Goal: Task Accomplishment & Management: Manage account settings

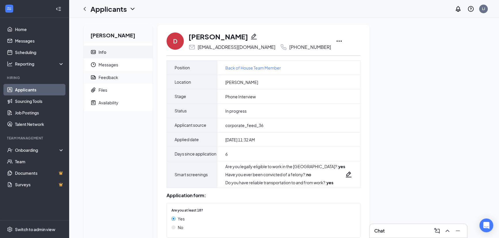
click at [130, 81] on span "Feedback" at bounding box center [123, 77] width 50 height 13
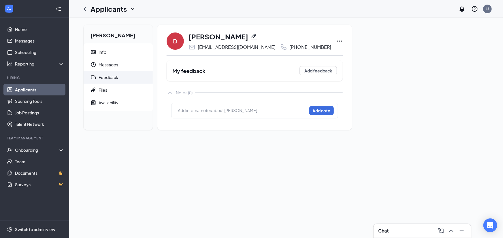
click at [194, 116] on div "Add internal notes about David Bennink Add note" at bounding box center [254, 111] width 167 height 16
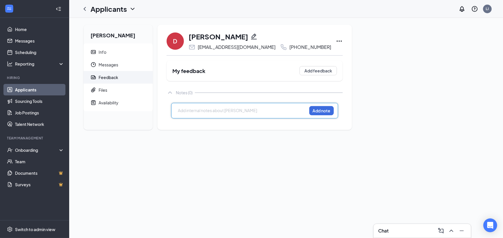
click at [198, 112] on div at bounding box center [242, 111] width 128 height 6
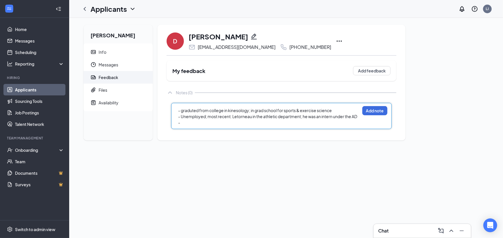
click at [359, 117] on div "- Unemployed; most recent: Letorneau in the athletic department; he was an inte…" at bounding box center [268, 117] width 181 height 6
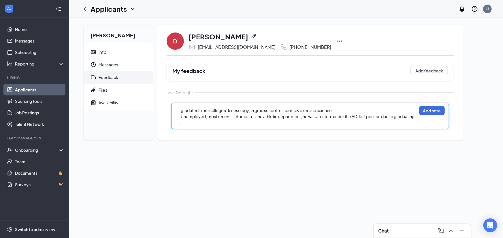
click at [196, 125] on div "-" at bounding box center [297, 123] width 238 height 6
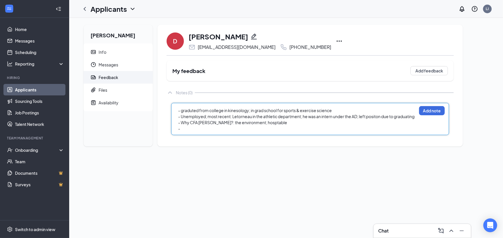
click at [255, 122] on span "- Why CFA Terrell?: the environment; hosptable" at bounding box center [232, 122] width 109 height 5
click at [192, 128] on div "-" at bounding box center [297, 129] width 238 height 6
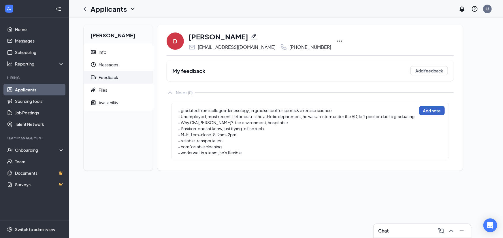
click at [439, 114] on button "Add note" at bounding box center [432, 110] width 26 height 9
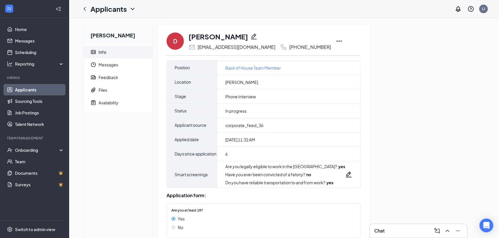
click at [49, 89] on link "Applicants" at bounding box center [39, 90] width 49 height 12
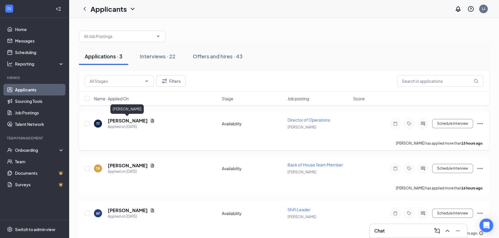
click at [126, 119] on h5 "[PERSON_NAME]" at bounding box center [128, 121] width 40 height 6
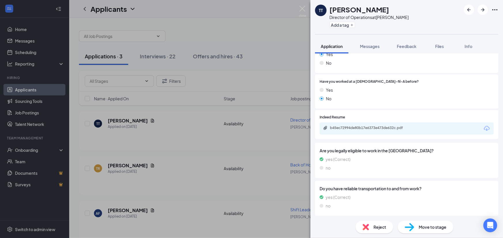
scroll to position [142, 0]
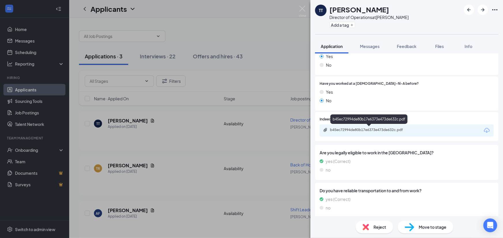
click at [382, 128] on div "b45ec72994de80b17e6373e473de632c.pdf" at bounding box center [370, 130] width 81 height 5
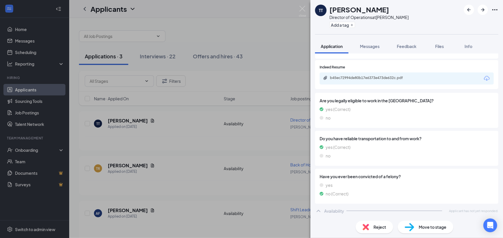
scroll to position [192, 0]
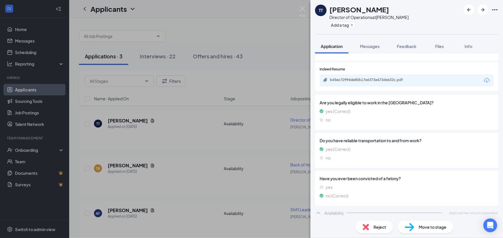
click at [422, 228] on span "Move to stage" at bounding box center [432, 227] width 28 height 6
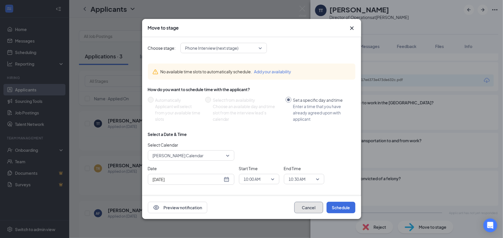
click at [310, 204] on button "Cancel" at bounding box center [308, 208] width 29 height 12
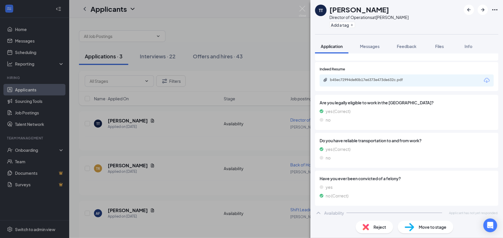
click at [377, 223] on div "Reject" at bounding box center [373, 227] width 37 height 13
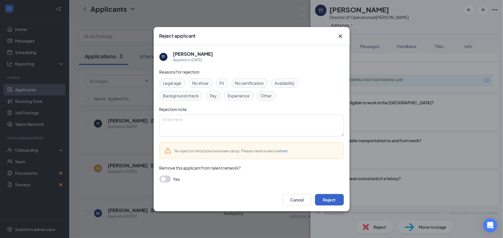
click at [329, 199] on button "Reject" at bounding box center [329, 200] width 29 height 12
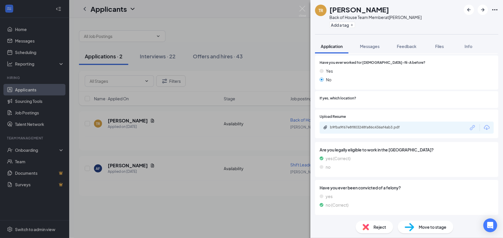
scroll to position [141, 0]
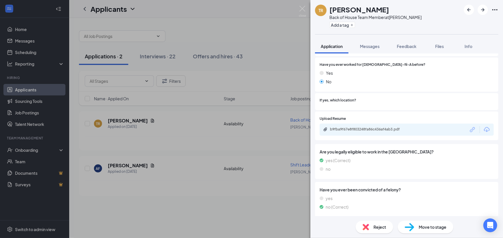
click at [379, 133] on div "b9fba9f67e8f803248fa86c436af4ab3.pdf" at bounding box center [406, 130] width 174 height 12
click at [379, 131] on div "b9fba9f67e8f803248fa86c436af4ab3.pdf" at bounding box center [370, 129] width 81 height 5
click at [420, 227] on span "Move to stage" at bounding box center [432, 227] width 28 height 6
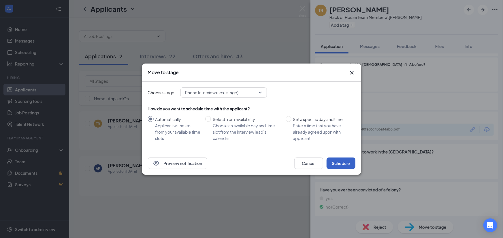
click at [337, 164] on button "Schedule" at bounding box center [340, 164] width 29 height 12
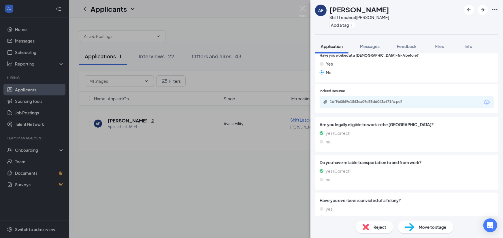
scroll to position [156, 0]
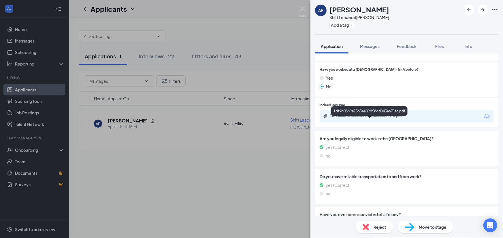
click at [396, 119] on div "1df9b0869e1563ea09d58dd043a671fc.pdf" at bounding box center [369, 116] width 93 height 5
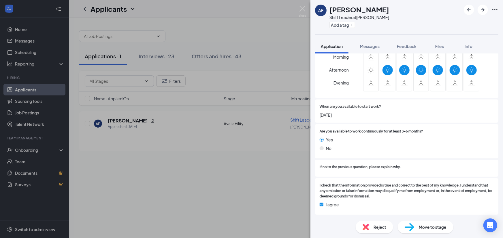
scroll to position [389, 0]
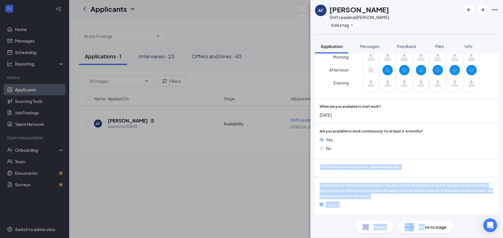
drag, startPoint x: 425, startPoint y: 225, endPoint x: 404, endPoint y: 152, distance: 75.8
click at [404, 152] on div "AF [PERSON_NAME] Shift Leader at [PERSON_NAME] Add a tag Application Messages F…" at bounding box center [406, 119] width 192 height 238
click at [383, 225] on span "Reject" at bounding box center [379, 227] width 13 height 6
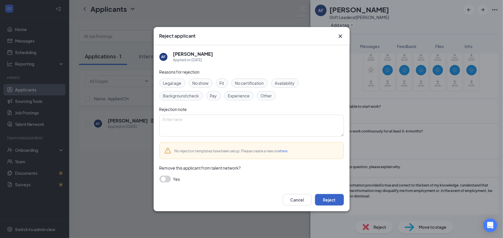
click at [328, 201] on button "Reject" at bounding box center [329, 200] width 29 height 12
